Goal: Find specific page/section: Find specific page/section

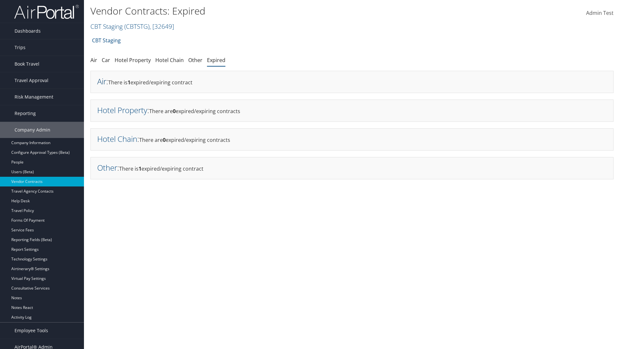
click at [102, 81] on link "Air" at bounding box center [101, 81] width 9 height 11
click at [122, 110] on link "Hotel Property" at bounding box center [122, 110] width 50 height 11
click at [117, 138] on link "Hotel Chain" at bounding box center [117, 138] width 40 height 11
